Goal: Task Accomplishment & Management: Use online tool/utility

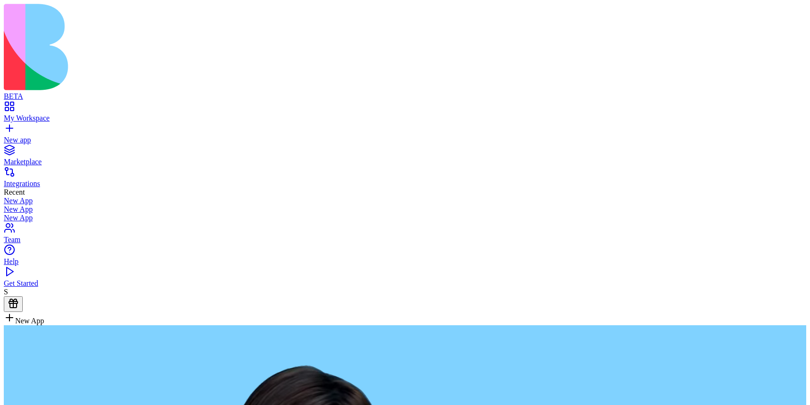
type textarea "*"
type textarea "********"
